Goal: Transaction & Acquisition: Purchase product/service

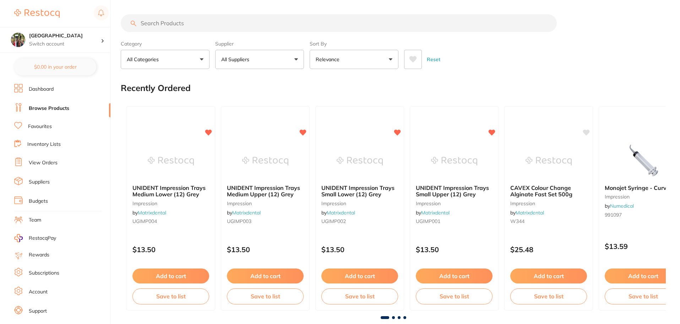
click at [207, 21] on input "search" at bounding box center [339, 23] width 436 height 18
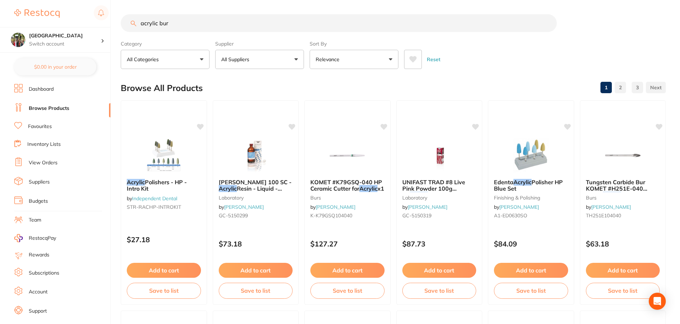
type input "acrylic bur"
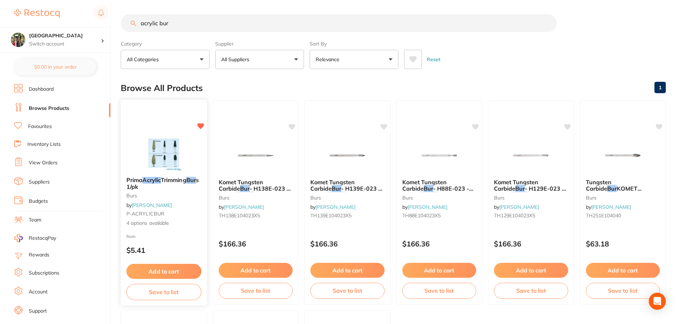
click at [171, 182] on span "Trimming" at bounding box center [174, 179] width 26 height 7
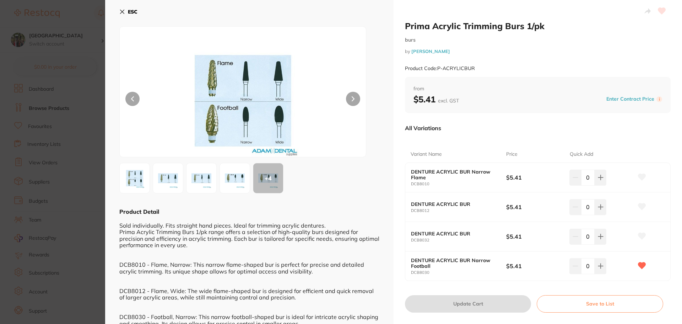
scroll to position [47, 0]
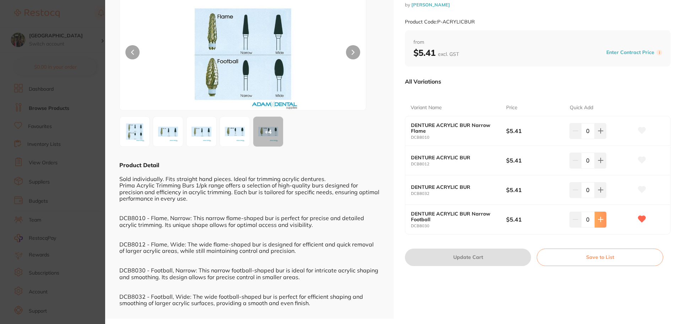
click at [601, 217] on icon at bounding box center [601, 219] width 6 height 6
type input "2"
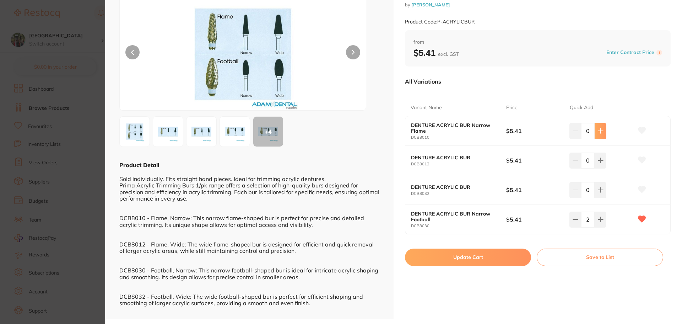
click at [598, 130] on icon at bounding box center [601, 131] width 6 height 6
type input "4"
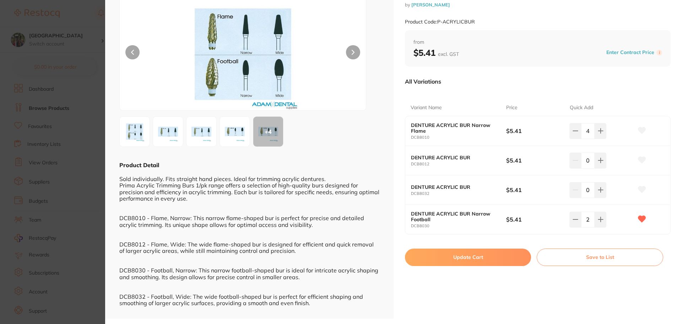
click at [486, 262] on button "Update Cart" at bounding box center [468, 256] width 126 height 17
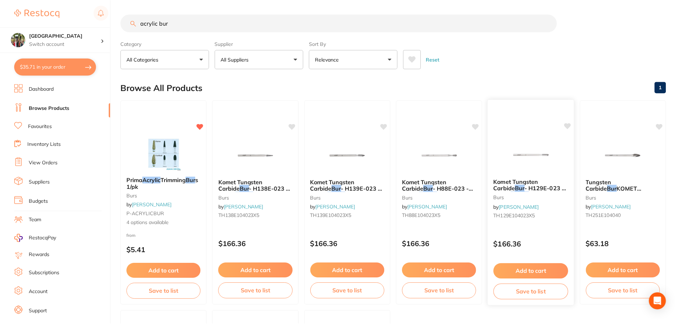
scroll to position [1, 0]
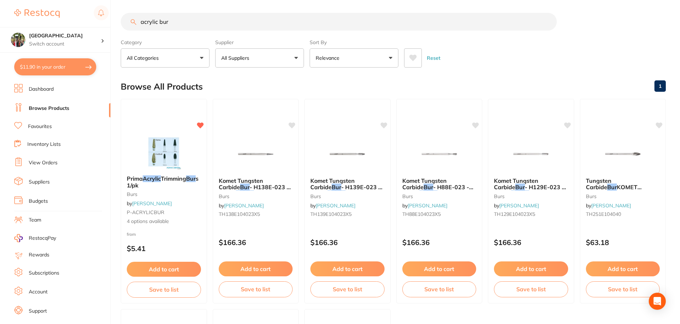
click at [54, 63] on button "$11.90 in your order" at bounding box center [55, 66] width 82 height 17
checkbox input "true"
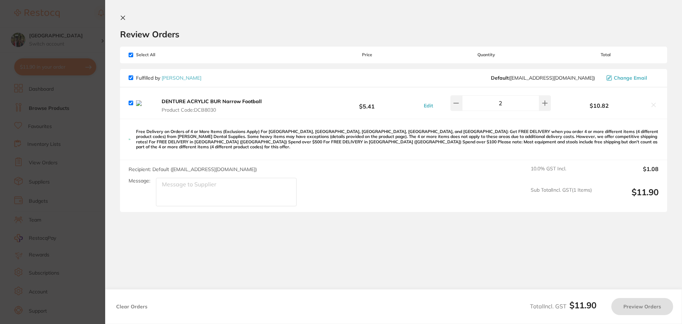
checkbox input "true"
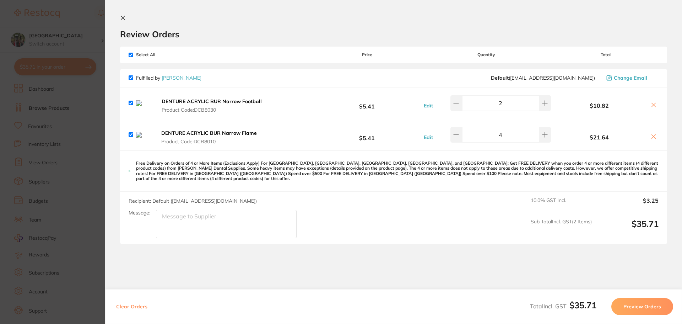
click at [130, 104] on input "checkbox" at bounding box center [131, 103] width 5 height 5
checkbox input "false"
click at [129, 137] on input "checkbox" at bounding box center [131, 134] width 5 height 5
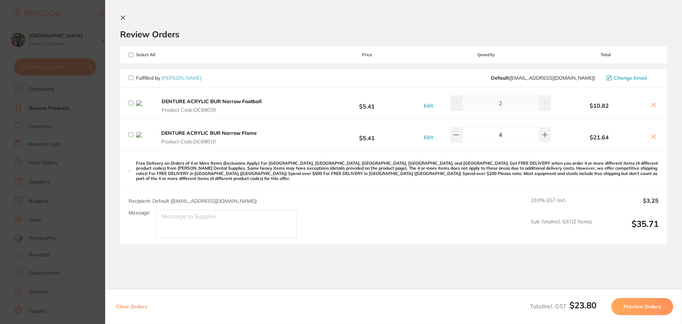
checkbox input "false"
click at [653, 105] on icon at bounding box center [654, 105] width 4 height 4
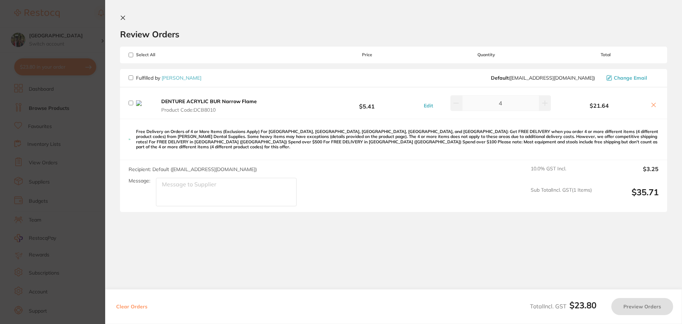
click at [651, 103] on icon at bounding box center [654, 105] width 6 height 6
checkbox input "true"
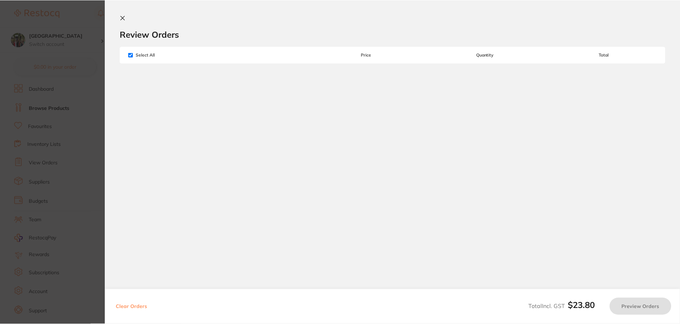
scroll to position [1, 0]
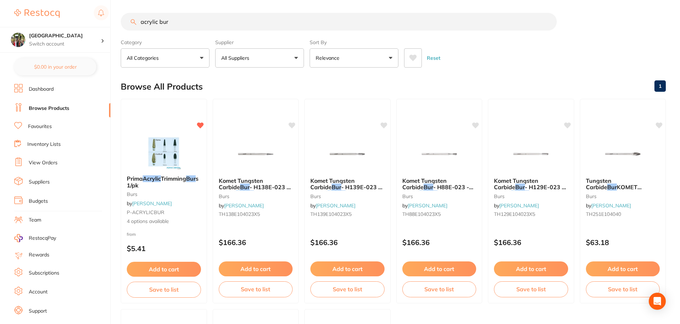
drag, startPoint x: 181, startPoint y: 25, endPoint x: 42, endPoint y: 17, distance: 139.4
click at [42, 17] on div "$23.80 Wanneroo Dental Centre Switch account Wanneroo Dental Centre $0.00 in yo…" at bounding box center [340, 161] width 680 height 324
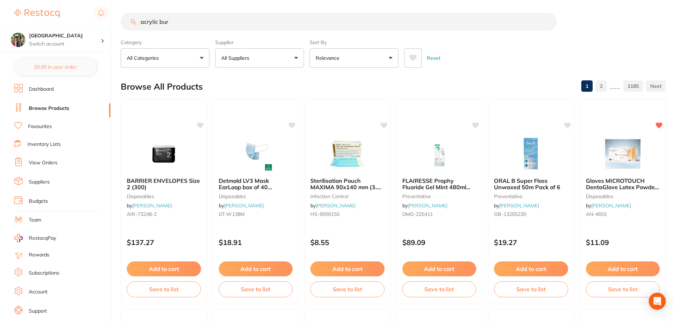
type input "acrylic bur"
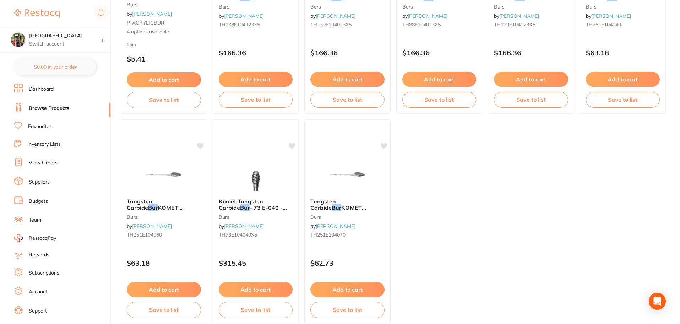
scroll to position [0, 0]
